Goal: Task Accomplishment & Management: Manage account settings

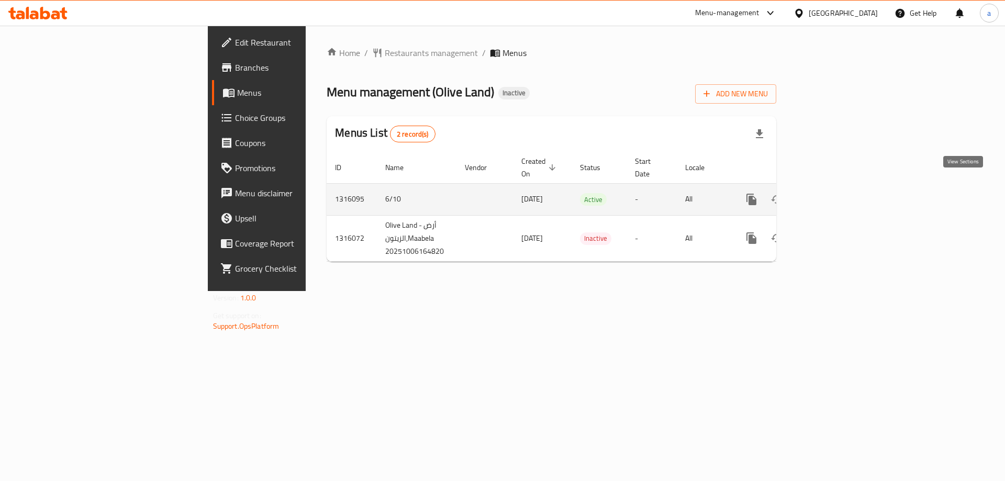
click at [833, 193] on icon "enhanced table" at bounding box center [826, 199] width 13 height 13
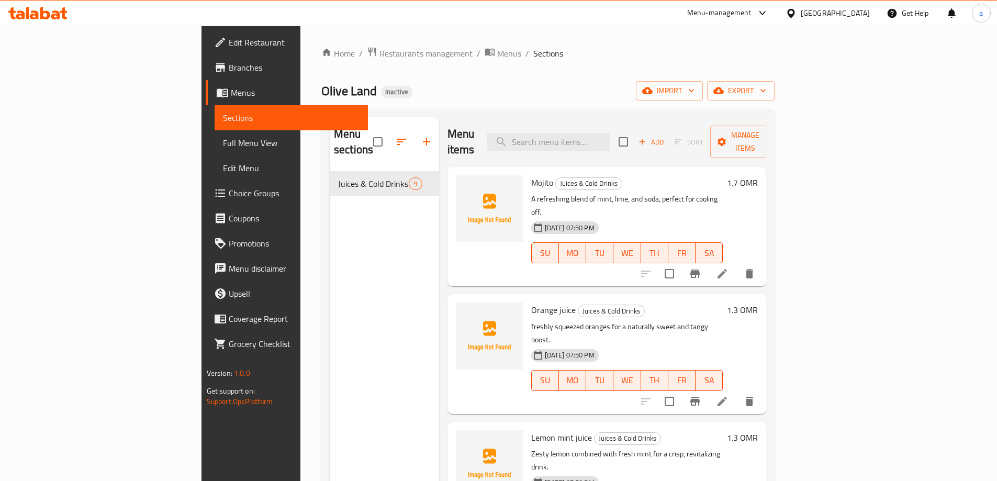
click at [774, 80] on div "Home / Restaurants management / Menus / Sections Olive Land Inactive import exp…" at bounding box center [547, 327] width 453 height 560
click at [703, 81] on button "import" at bounding box center [669, 90] width 67 height 19
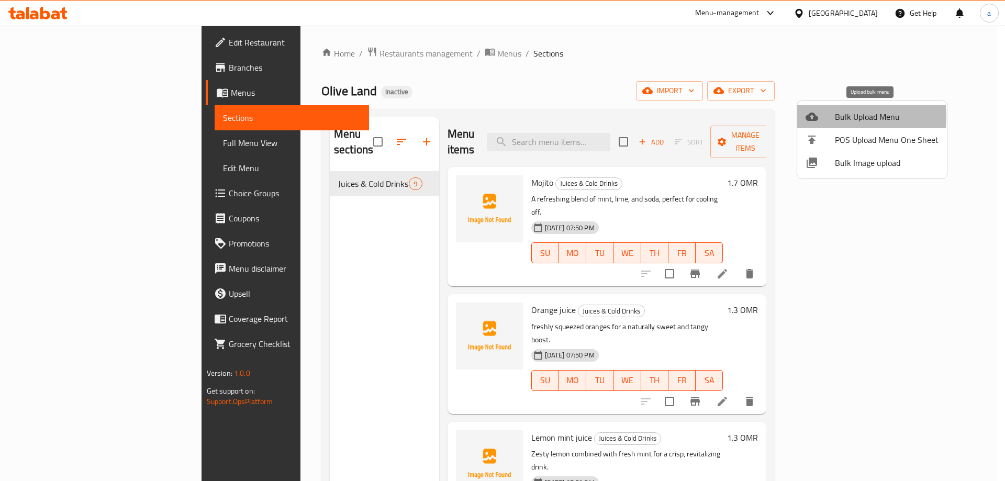
click at [830, 117] on div at bounding box center [819, 116] width 29 height 13
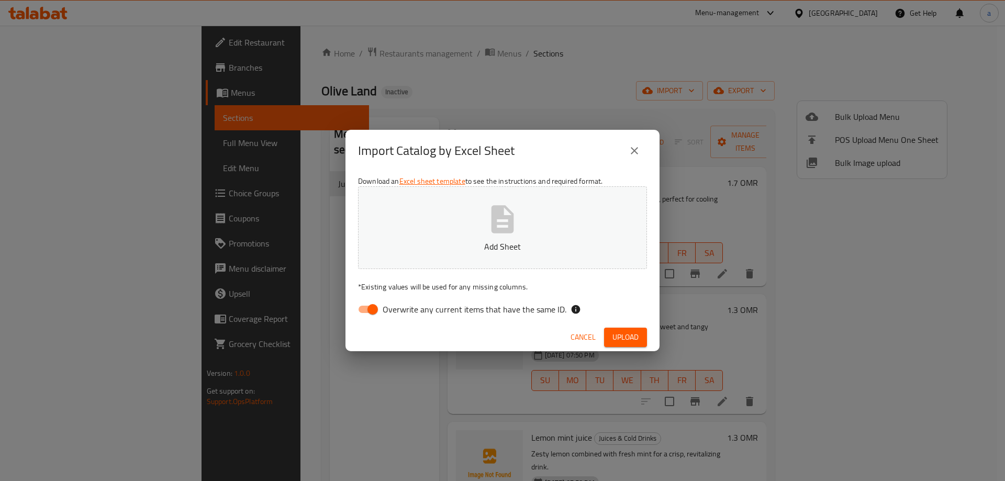
click at [377, 308] on input "Overwrite any current items that have the same ID." at bounding box center [373, 309] width 60 height 20
checkbox input "false"
click at [615, 344] on button "Upload" at bounding box center [625, 337] width 43 height 19
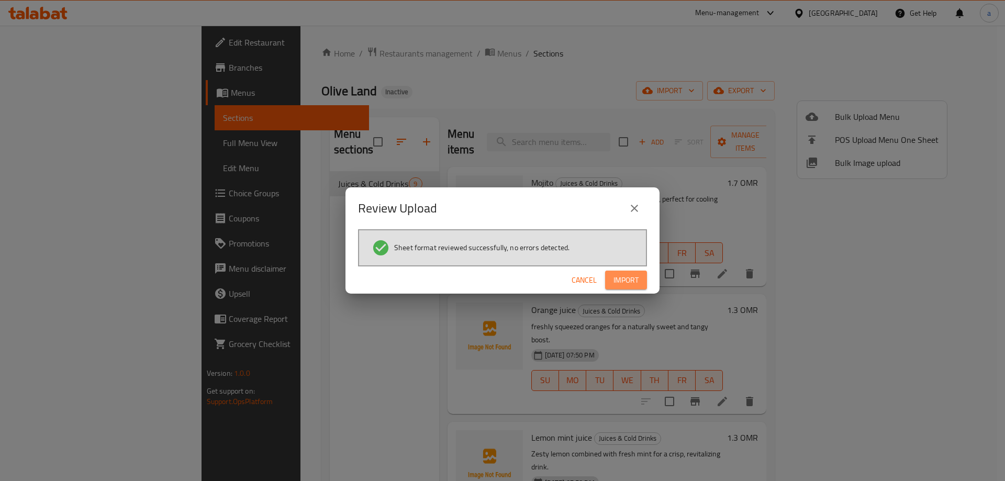
click at [632, 280] on span "Import" at bounding box center [625, 280] width 25 height 13
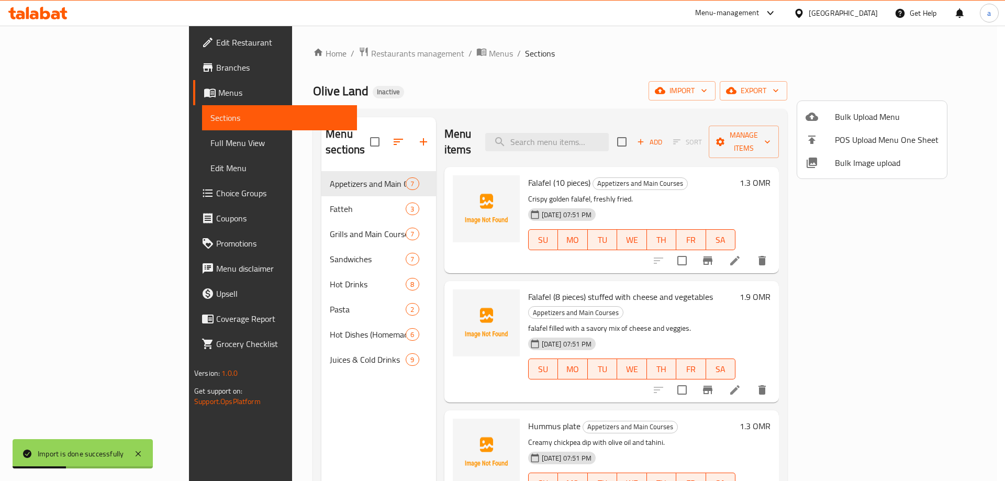
click at [765, 66] on div at bounding box center [502, 240] width 1005 height 481
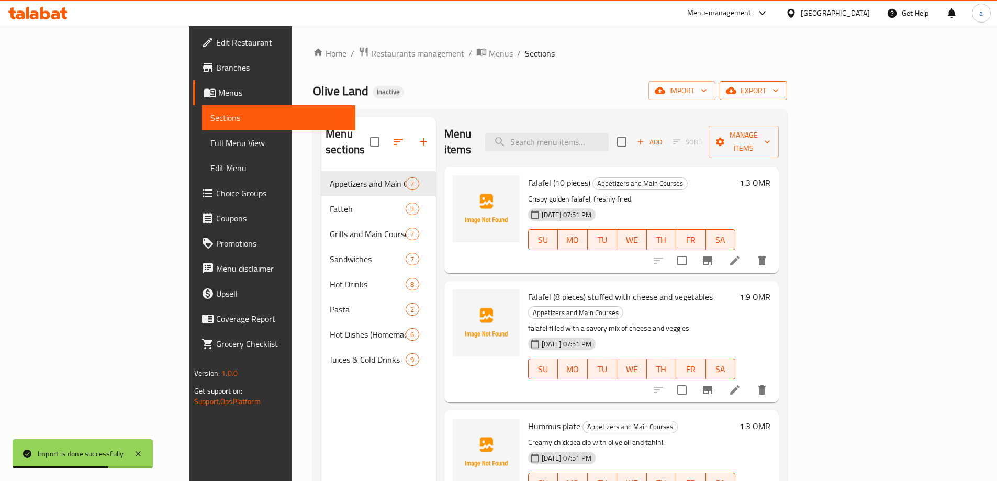
click at [736, 93] on icon "button" at bounding box center [731, 90] width 10 height 7
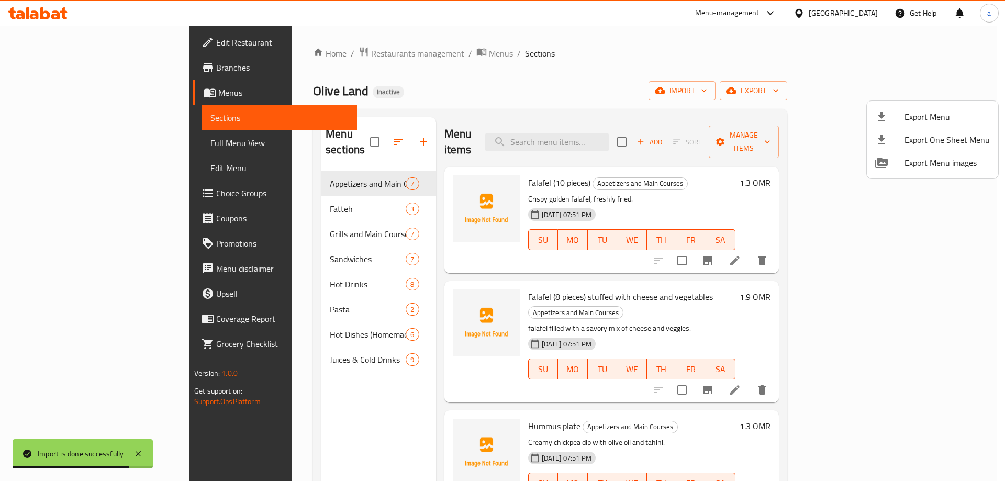
click at [705, 63] on div at bounding box center [502, 240] width 1005 height 481
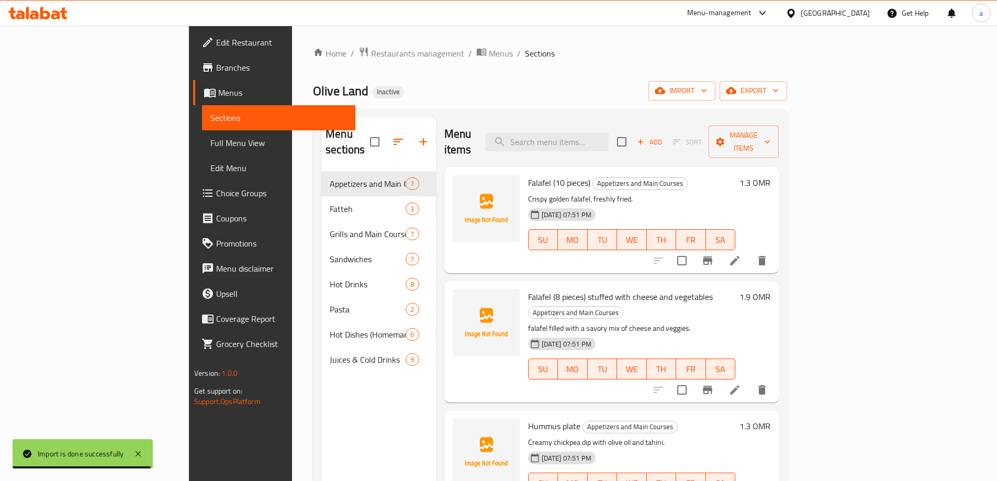
click at [210, 148] on span "Full Menu View" at bounding box center [278, 143] width 137 height 13
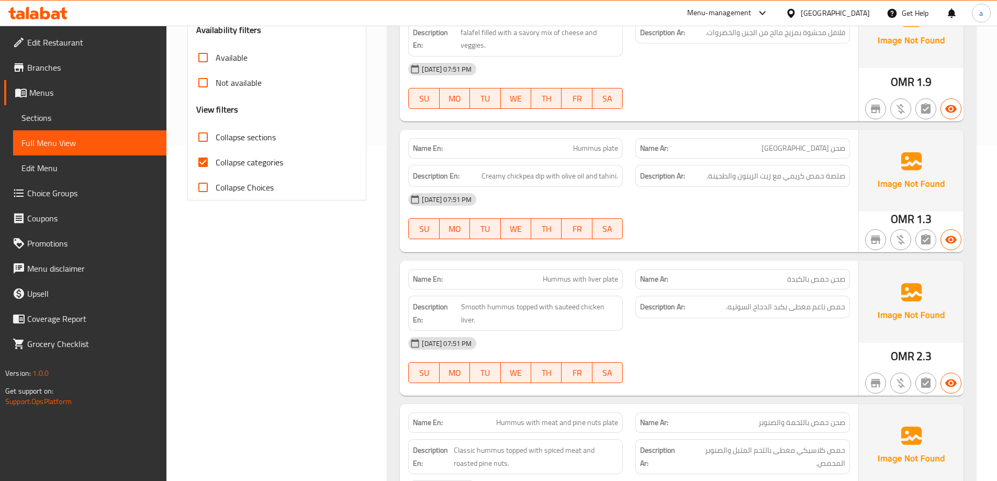
scroll to position [419, 0]
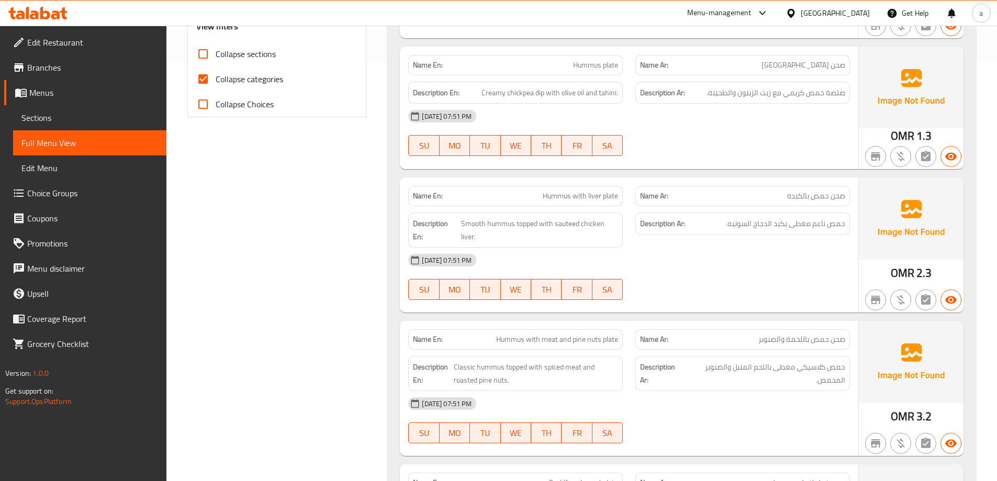
click at [197, 86] on input "Collapse categories" at bounding box center [202, 78] width 25 height 25
checkbox input "false"
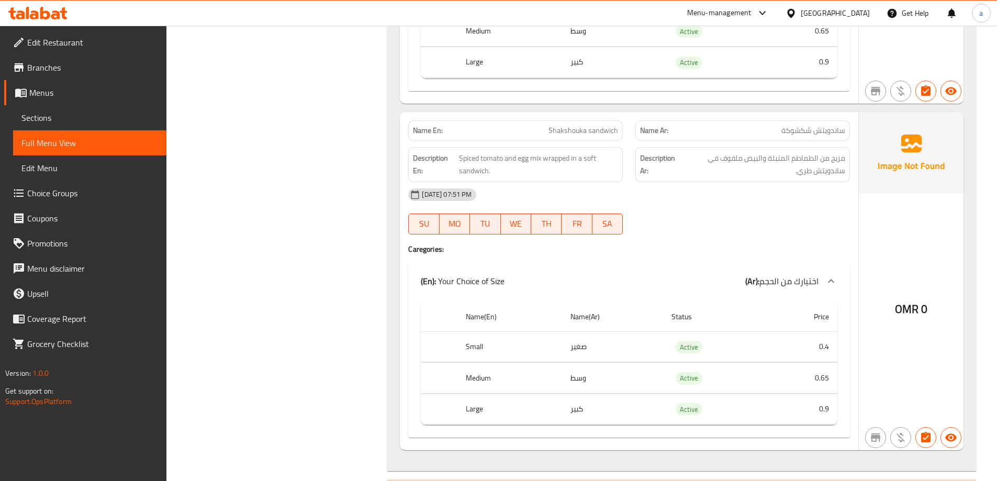
scroll to position [4809, 0]
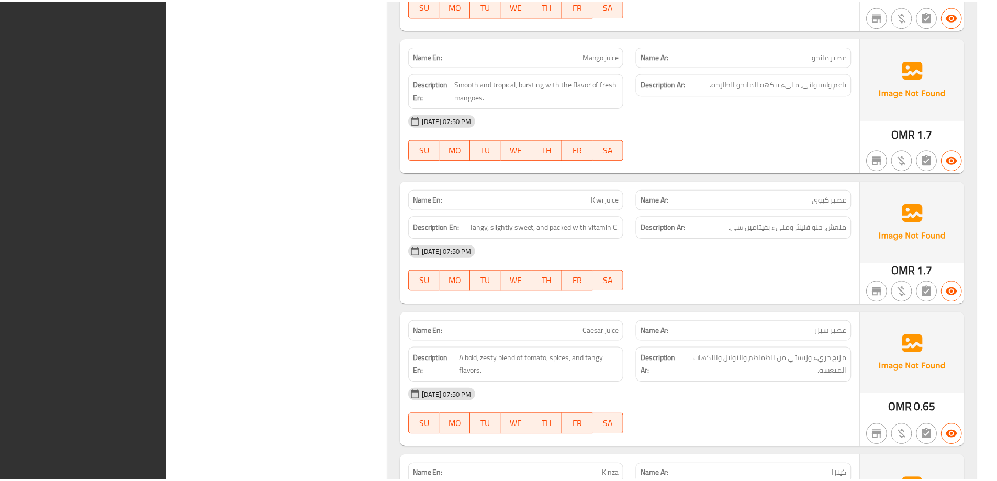
scroll to position [8565, 0]
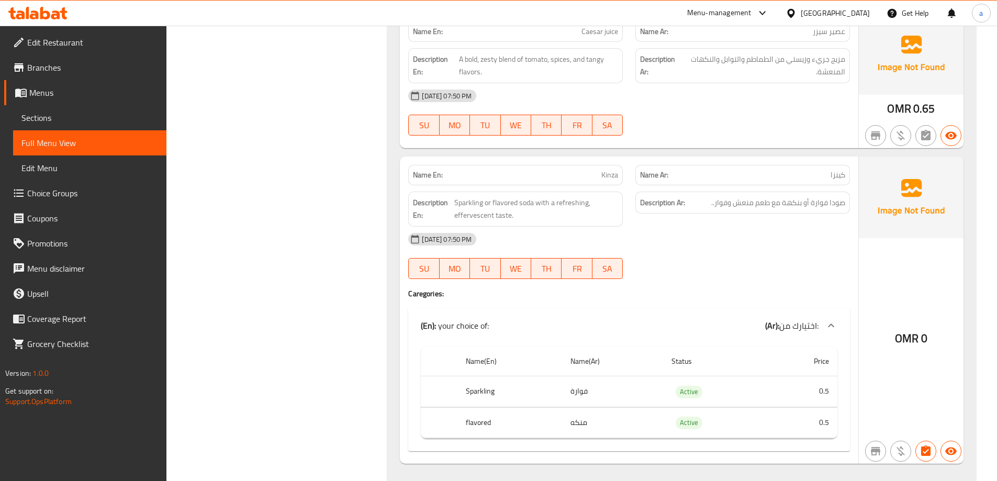
click at [93, 119] on span "Sections" at bounding box center [89, 117] width 137 height 13
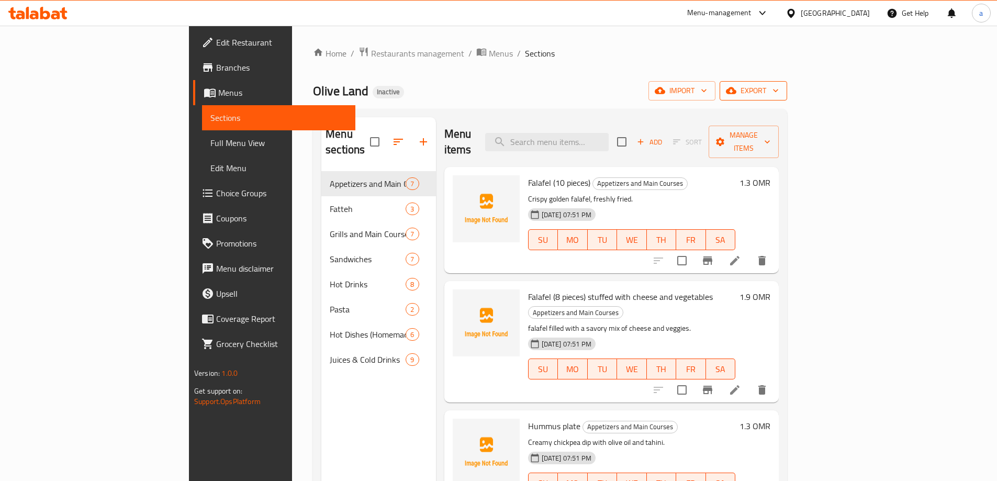
click at [779, 87] on span "export" at bounding box center [753, 90] width 51 height 13
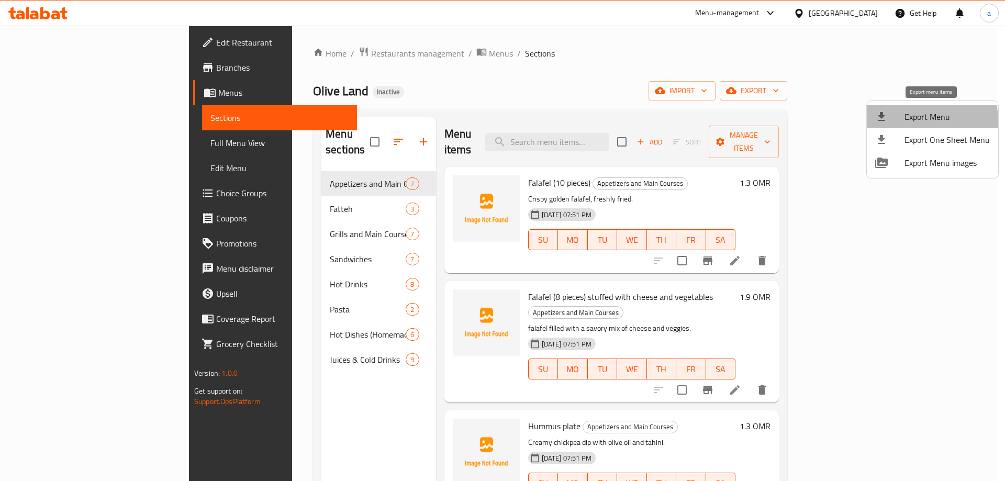
click at [921, 120] on span "Export Menu" at bounding box center [946, 116] width 85 height 13
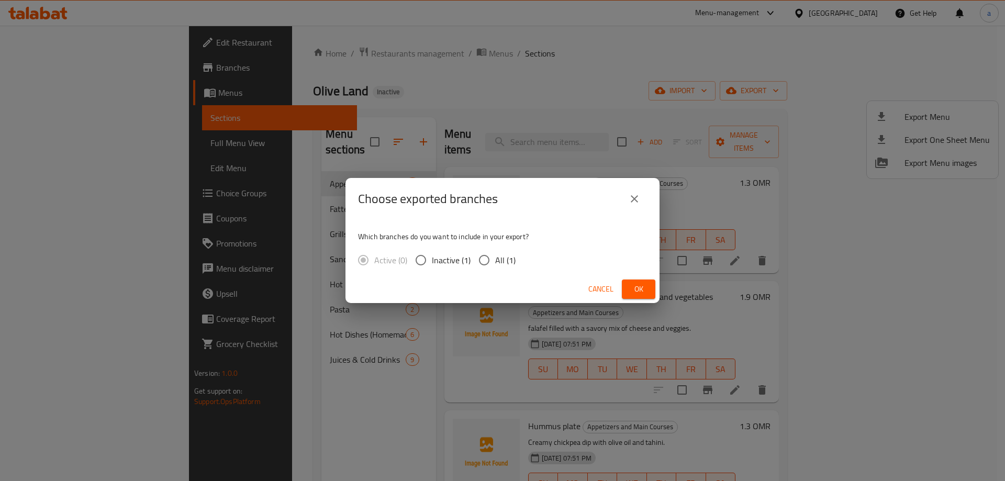
click at [480, 257] on input "All (1)" at bounding box center [484, 260] width 22 height 22
radio input "true"
click at [630, 289] on span "Ok" at bounding box center [638, 289] width 17 height 13
